Goal: Transaction & Acquisition: Obtain resource

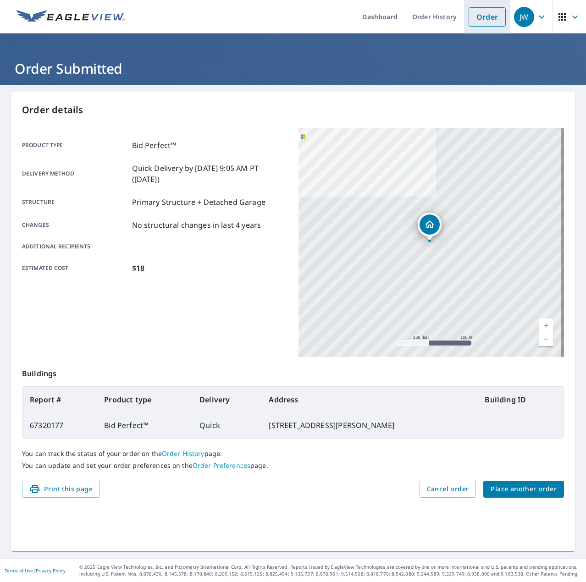
click at [469, 11] on link "Order" at bounding box center [487, 16] width 37 height 19
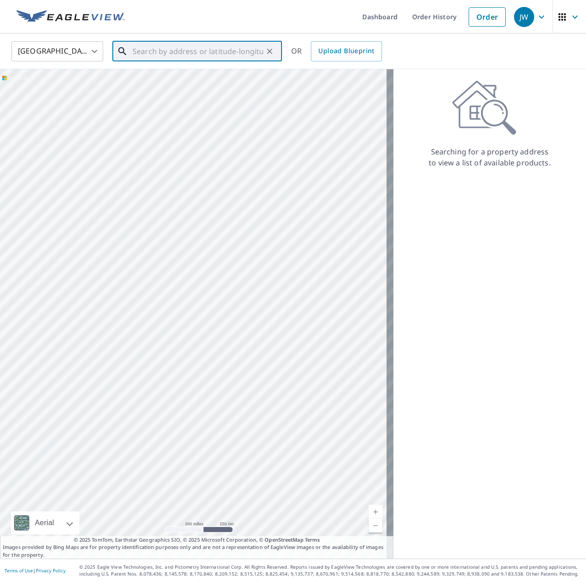
click at [203, 54] on input "text" at bounding box center [197, 52] width 131 height 26
paste input "[STREET_ADDRESS][PERSON_NAME]"
click at [175, 87] on p "[PERSON_NAME][GEOGRAPHIC_DATA]" at bounding box center [203, 87] width 144 height 9
type input "[STREET_ADDRESS][PERSON_NAME]"
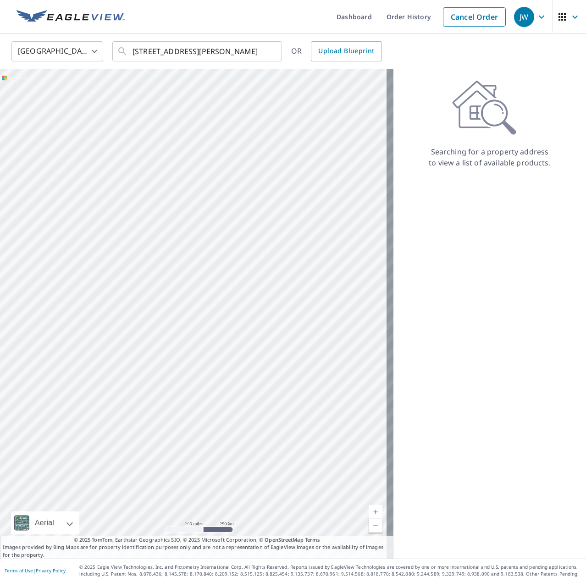
scroll to position [0, 0]
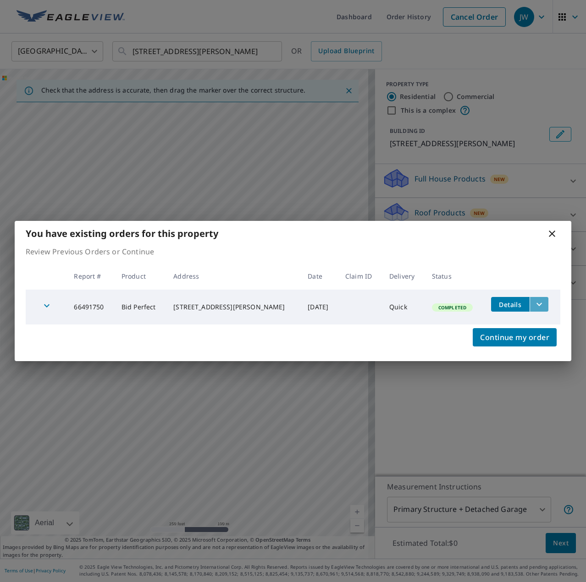
click at [540, 306] on icon "filesDropdownBtn-66491750" at bounding box center [539, 304] width 11 height 11
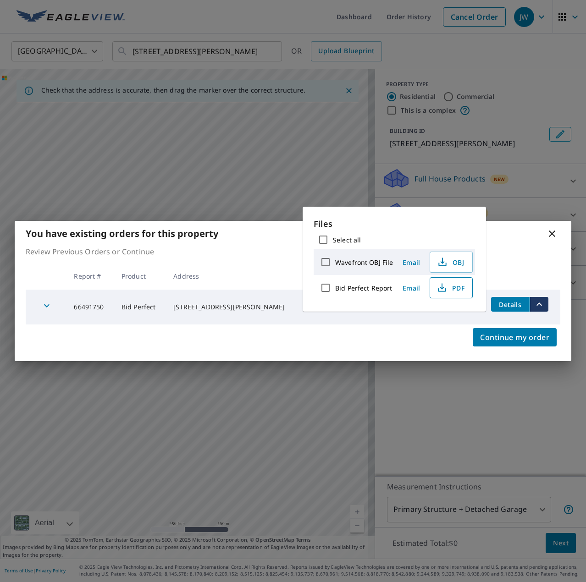
click at [440, 290] on icon "button" at bounding box center [441, 287] width 11 height 11
click at [550, 232] on icon at bounding box center [552, 234] width 6 height 6
